Goal: Information Seeking & Learning: Learn about a topic

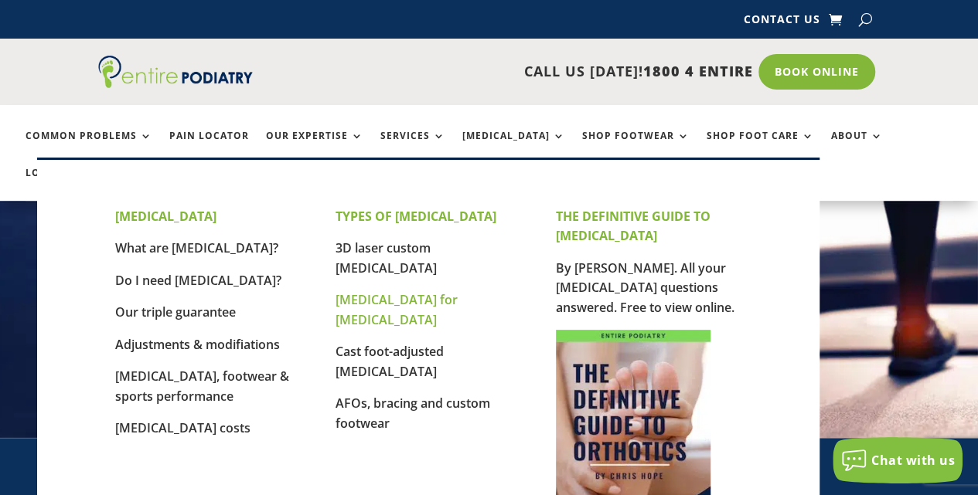
click at [431, 291] on link "[MEDICAL_DATA] for [MEDICAL_DATA]" at bounding box center [396, 309] width 122 height 37
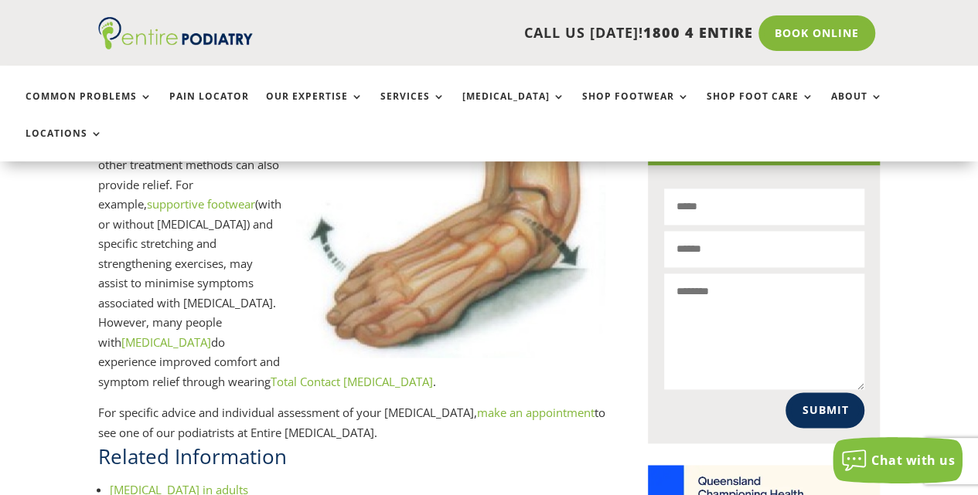
scroll to position [995, 0]
click at [270, 374] on link "Total Contact Orthotics" at bounding box center [351, 381] width 162 height 15
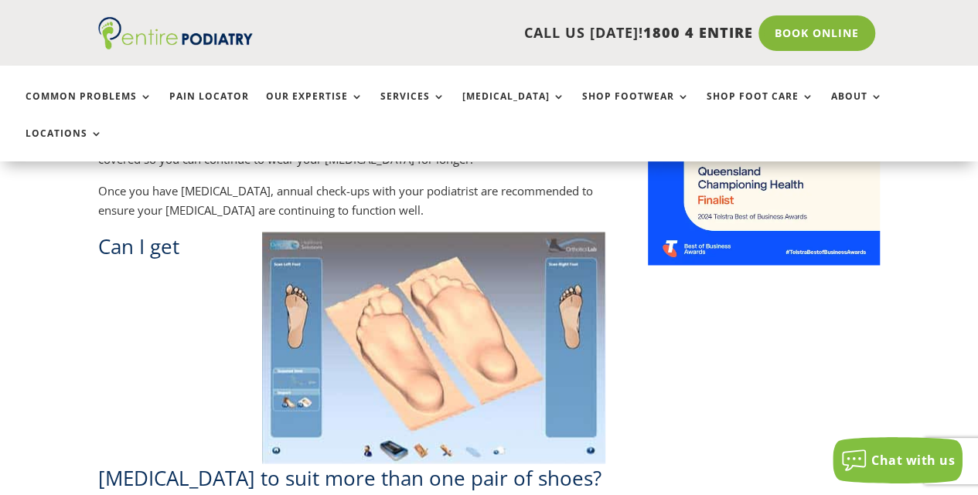
scroll to position [1473, 0]
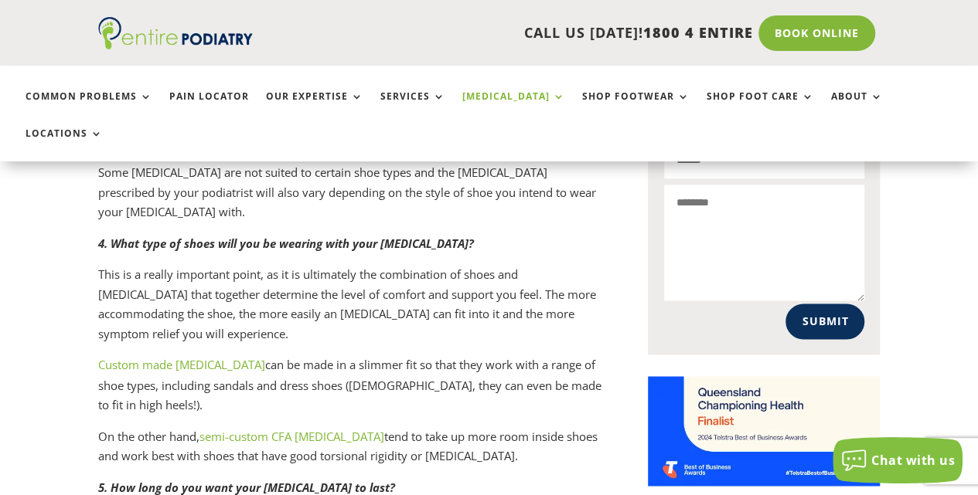
scroll to position [1253, 0]
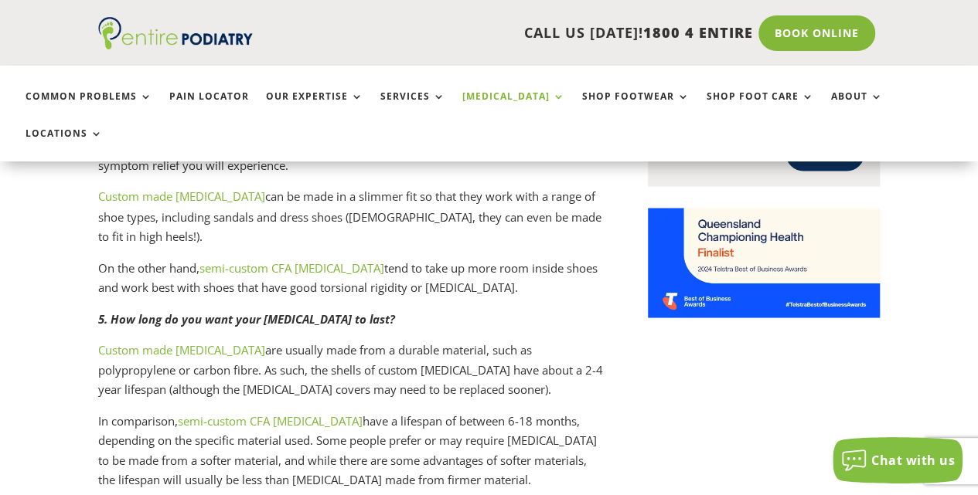
click at [267, 413] on link "semi-custom CFA orthotics" at bounding box center [270, 420] width 185 height 15
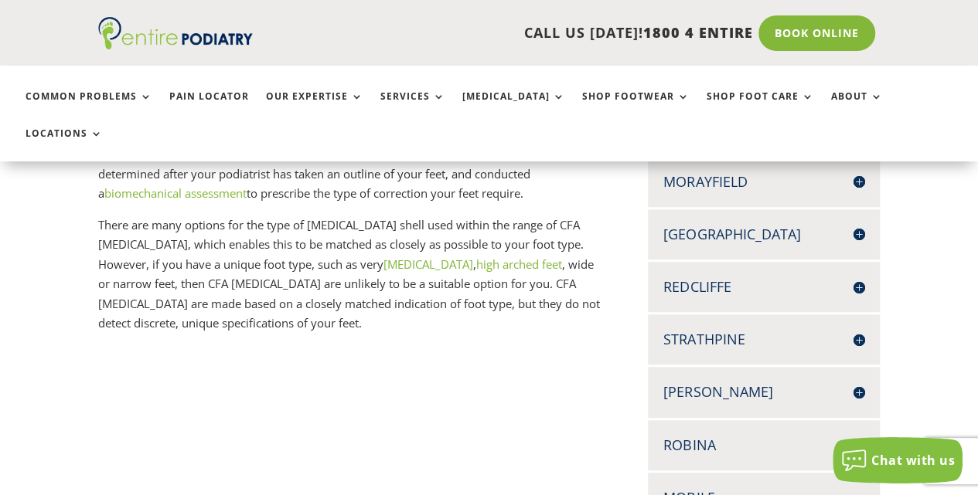
scroll to position [547, 0]
click at [714, 277] on h4 "Redcliffe" at bounding box center [763, 286] width 201 height 19
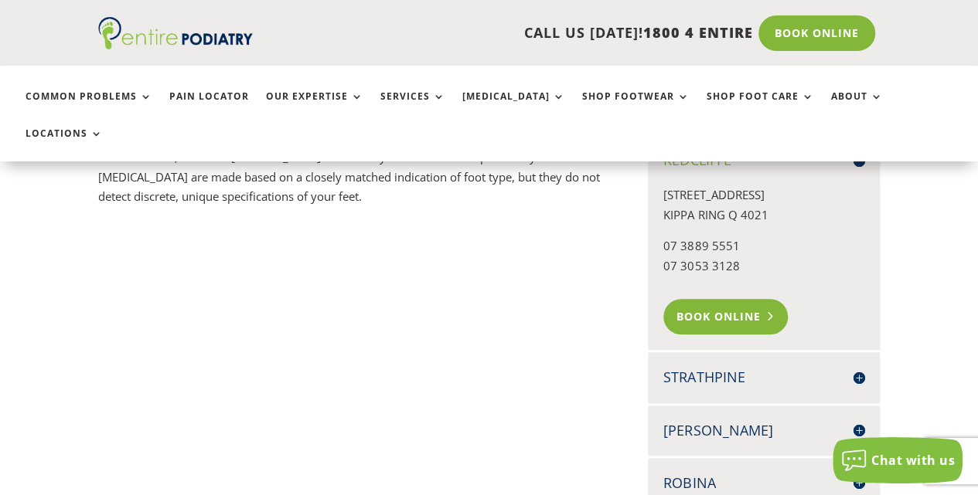
click at [713, 299] on link "Book Online" at bounding box center [725, 317] width 124 height 36
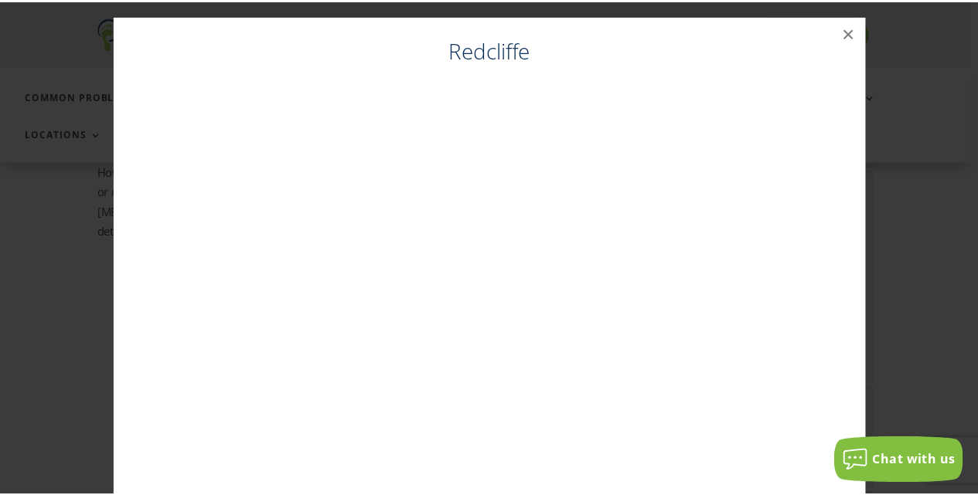
scroll to position [630, 0]
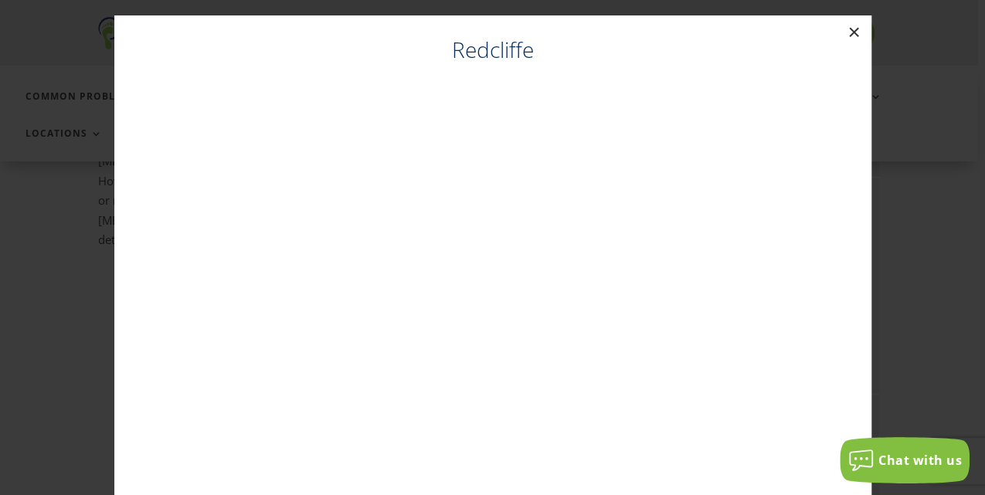
click at [852, 32] on button "×" at bounding box center [855, 32] width 34 height 34
